Goal: Task Accomplishment & Management: Manage account settings

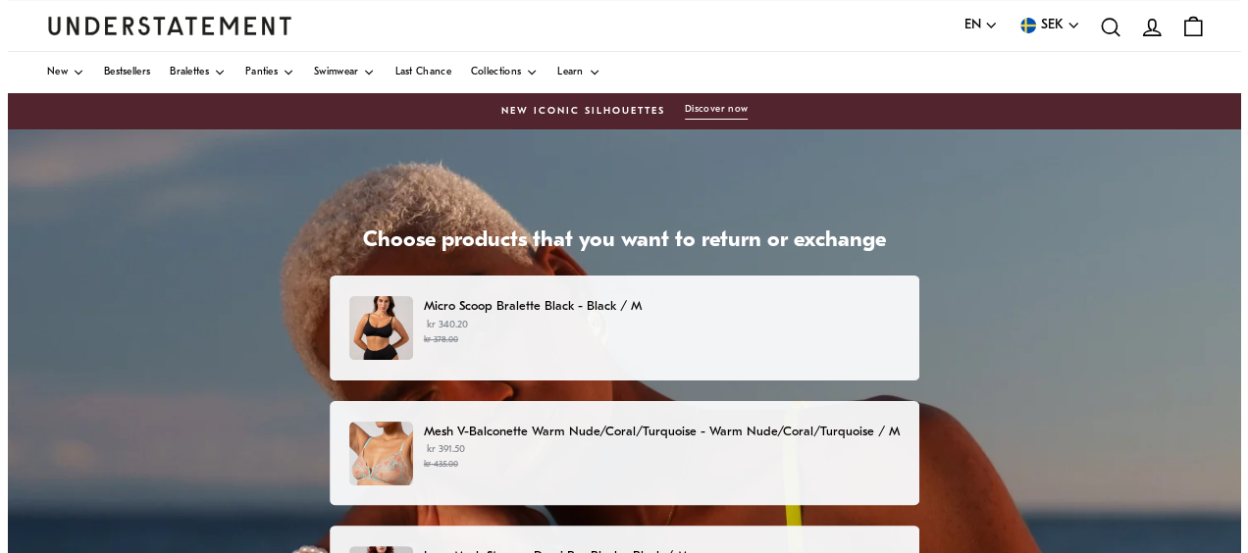
scroll to position [54, 0]
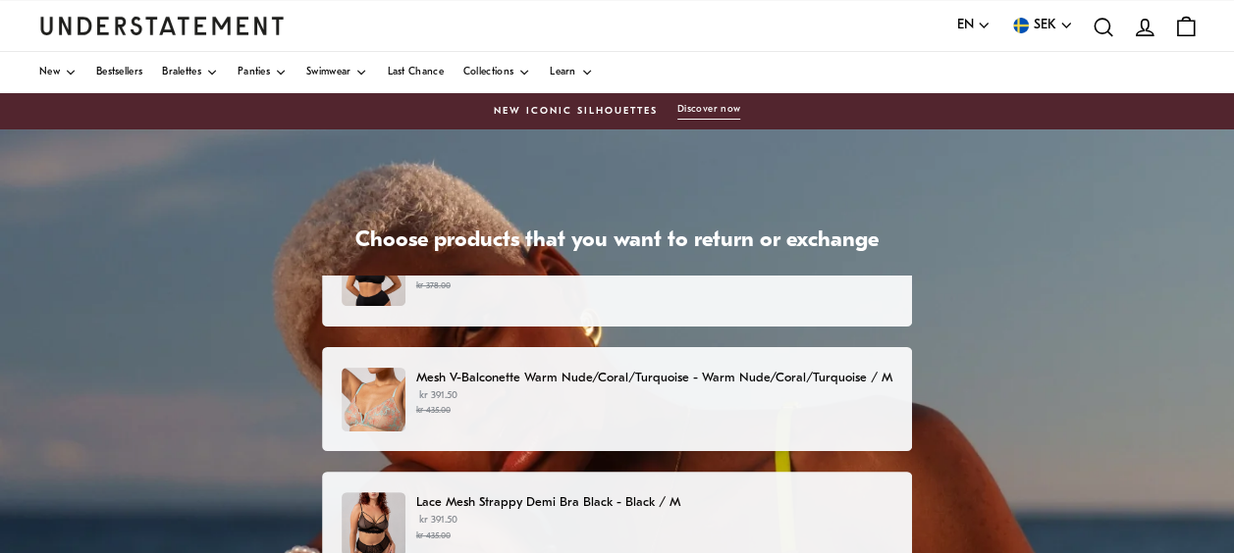
click at [772, 405] on small "kr 435.00" at bounding box center [654, 411] width 476 height 14
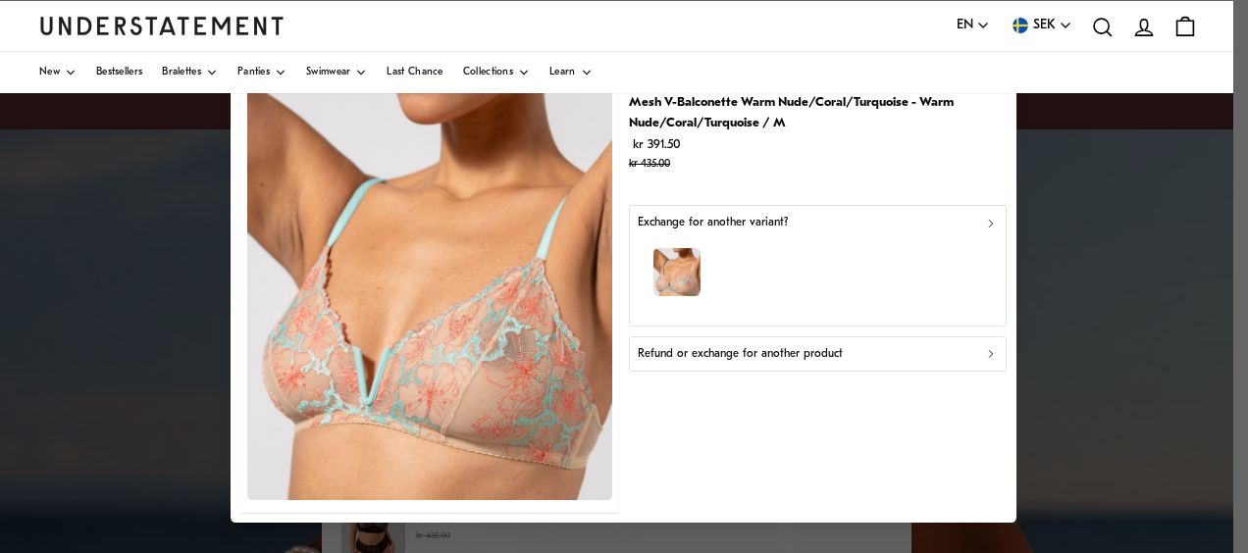
click at [926, 281] on div "button" at bounding box center [818, 275] width 361 height 85
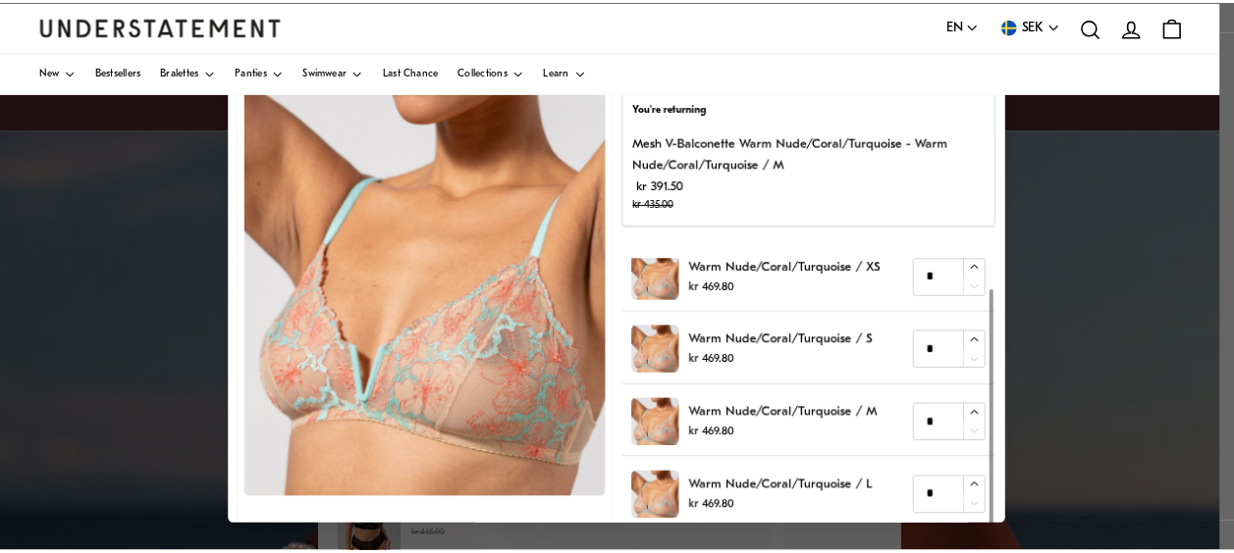
scroll to position [36, 0]
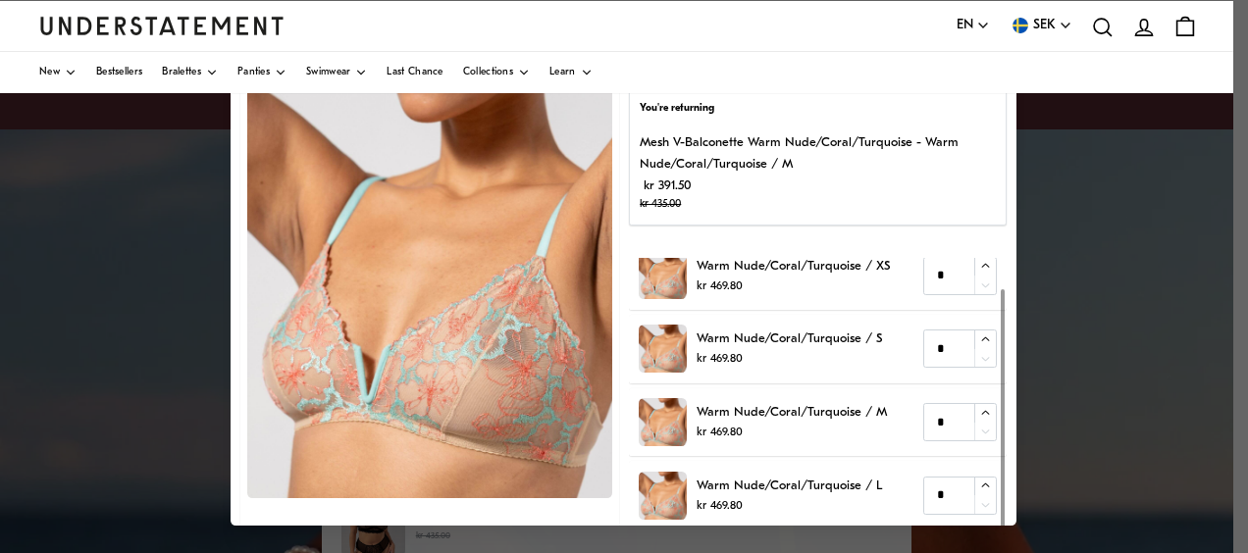
drag, startPoint x: 744, startPoint y: 361, endPoint x: 655, endPoint y: 339, distance: 92.1
click at [655, 339] on div "Warm Nude/Coral/Turquoise / S kr 469.80" at bounding box center [761, 350] width 243 height 48
copy div "Warm Nude/Coral/Turquoise / S kr 469.80"
click at [1132, 370] on div at bounding box center [624, 276] width 1248 height 553
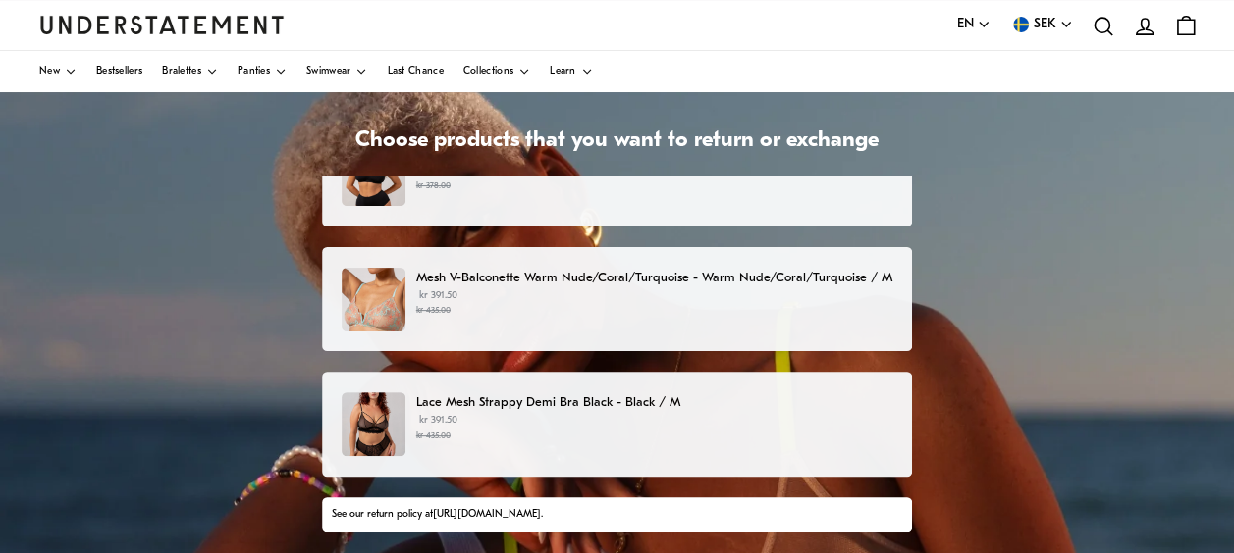
scroll to position [102, 0]
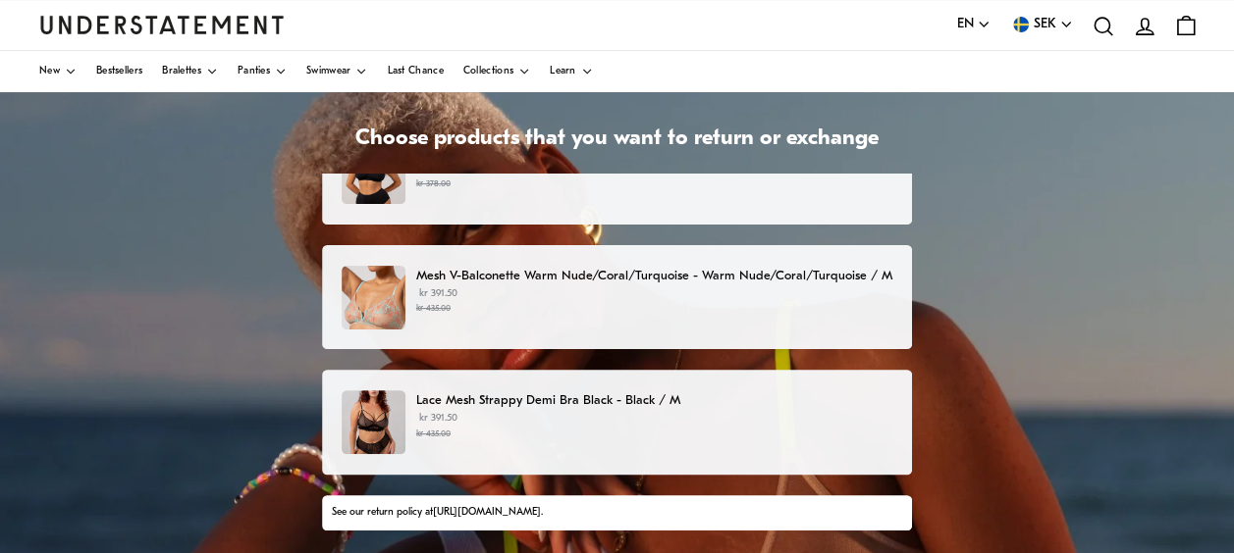
click at [659, 391] on p "Lace Mesh Strappy Demi Bra Black - Black / M" at bounding box center [654, 401] width 476 height 21
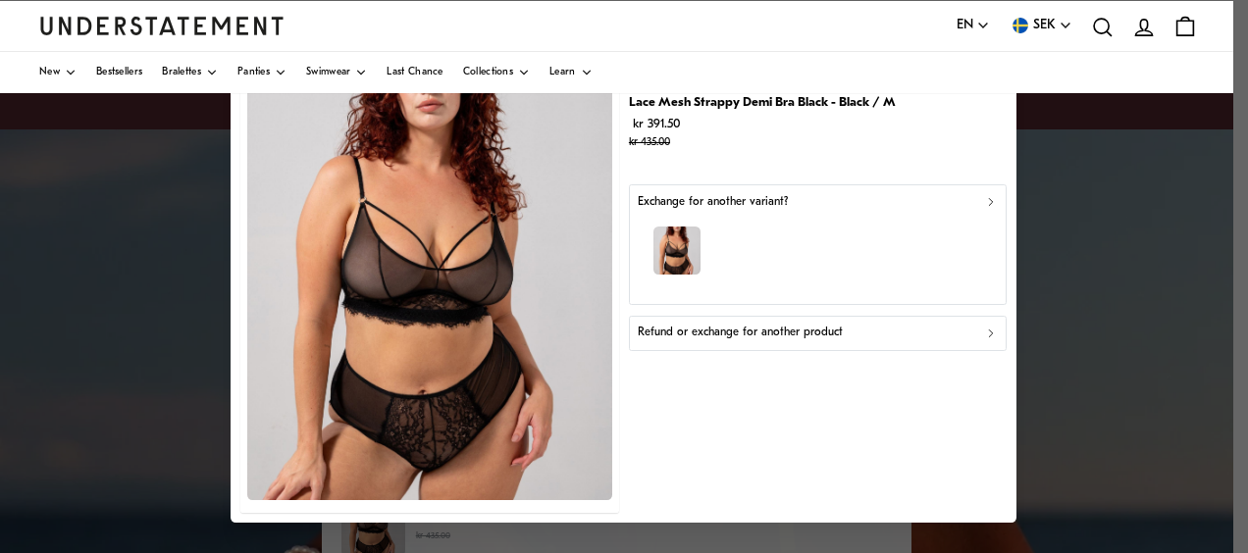
click at [861, 259] on div "button" at bounding box center [818, 254] width 361 height 85
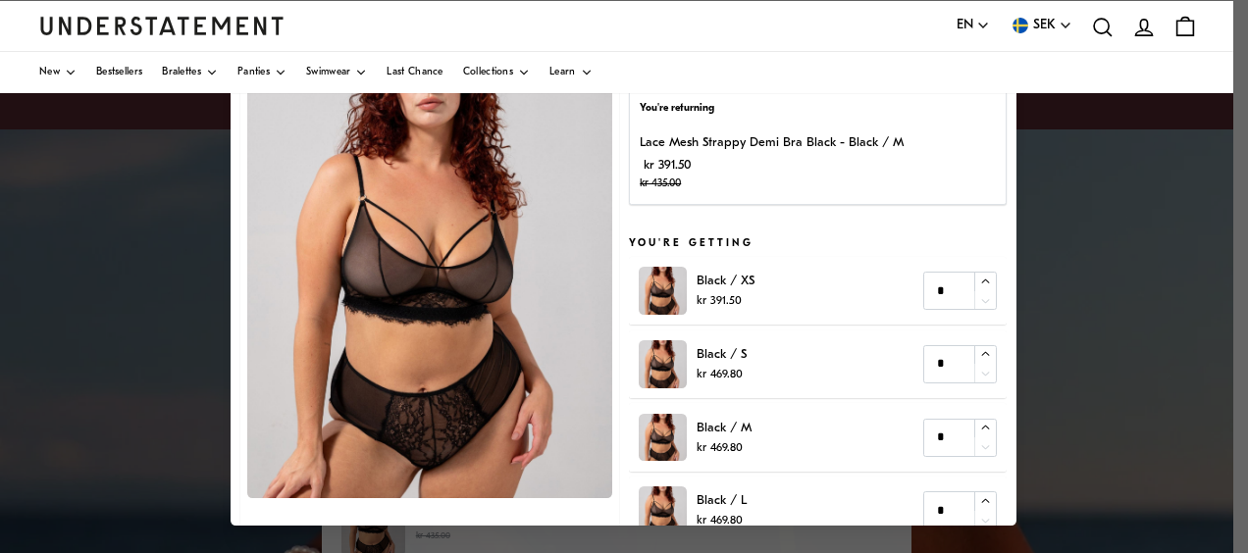
drag, startPoint x: 633, startPoint y: 137, endPoint x: 822, endPoint y: 137, distance: 189.4
click at [822, 137] on p "Lace Mesh Strappy Demi Bra Black - Black / M" at bounding box center [773, 143] width 264 height 21
copy p "Lace Mesh Strappy Demi Bra Black"
click at [842, 249] on h5 "You're getting" at bounding box center [818, 245] width 378 height 16
click at [813, 192] on small "kr 435.00" at bounding box center [773, 185] width 264 height 18
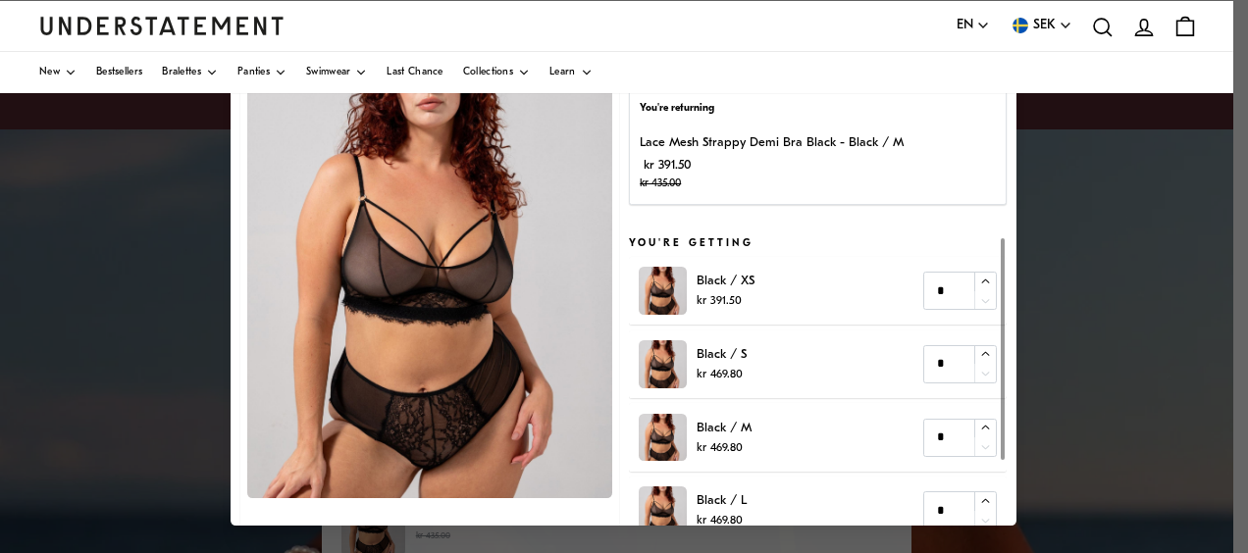
drag, startPoint x: 634, startPoint y: 104, endPoint x: 875, endPoint y: 387, distance: 371.7
click at [875, 387] on div "You're returning Lace Mesh Strappy Demi Bra Black - Black / M kr 391.50 kr 435.…" at bounding box center [818, 344] width 378 height 613
drag, startPoint x: 875, startPoint y: 387, endPoint x: 775, endPoint y: 369, distance: 101.6
click at [775, 369] on div "Black / S kr 469.80 *" at bounding box center [818, 365] width 357 height 48
click at [863, 179] on small "kr 435.00" at bounding box center [773, 185] width 264 height 18
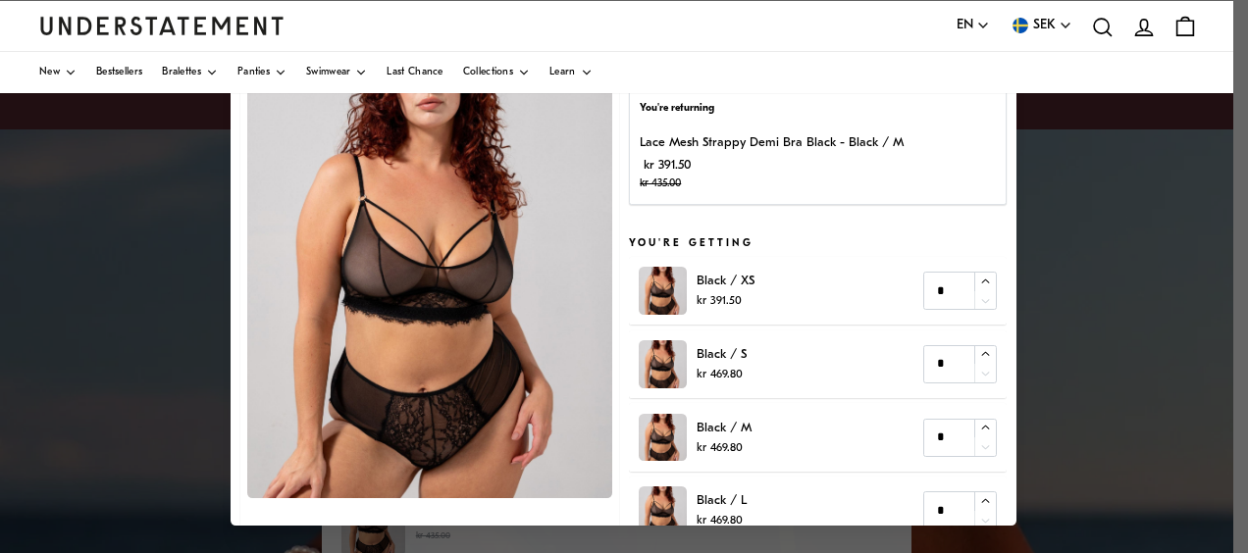
drag, startPoint x: 631, startPoint y: 102, endPoint x: 722, endPoint y: 179, distance: 119.1
click at [722, 179] on div "You're returning Lace Mesh Strappy Demi Bra Black - Black / M kr 391.50 kr 435.…" at bounding box center [818, 147] width 378 height 115
drag, startPoint x: 722, startPoint y: 179, endPoint x: 712, endPoint y: 186, distance: 12.6
click at [712, 186] on small "kr 435.00" at bounding box center [773, 185] width 264 height 18
